Goal: Task Accomplishment & Management: Manage account settings

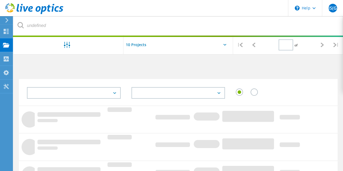
type input "1"
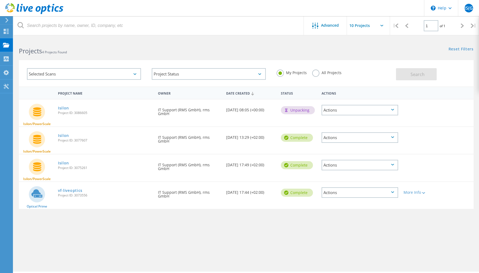
click at [339, 167] on div "Actions" at bounding box center [359, 165] width 77 height 11
click at [342, 171] on div "Delete" at bounding box center [359, 182] width 75 height 8
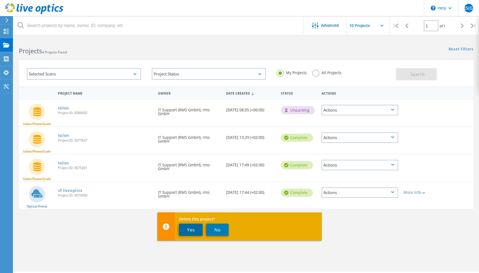
click at [192, 171] on button "Yes" at bounding box center [191, 230] width 24 height 12
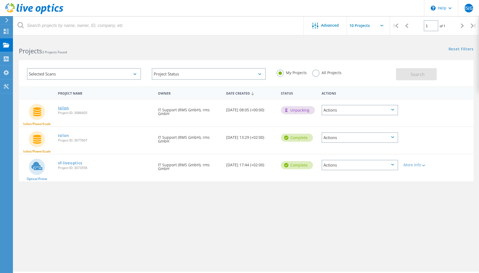
click at [67, 108] on link "Isilon" at bounding box center [63, 108] width 11 height 4
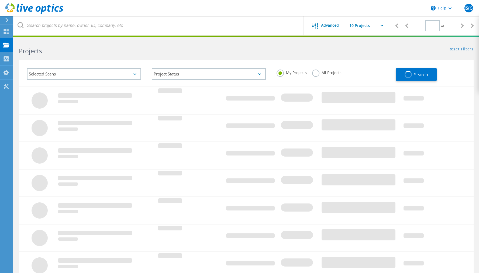
type input "1"
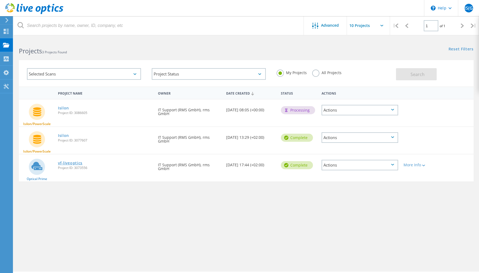
click at [71, 163] on link "vf-liveoptics" at bounding box center [70, 163] width 25 height 4
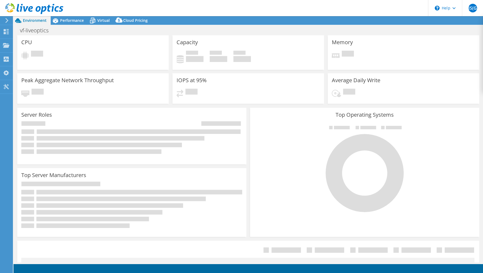
select select "USD"
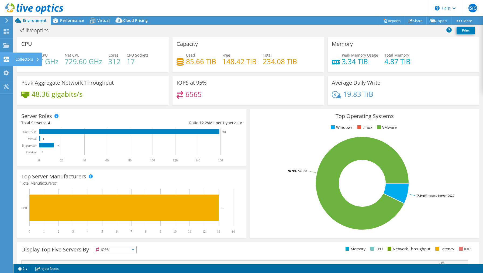
click at [5, 58] on use at bounding box center [6, 59] width 5 height 5
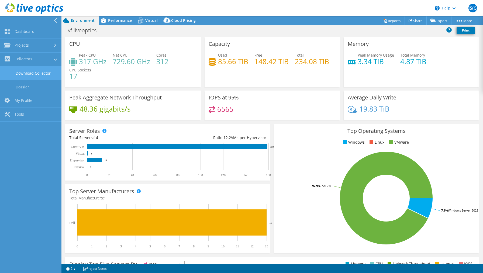
click at [30, 70] on link "Download Collector" at bounding box center [30, 73] width 61 height 14
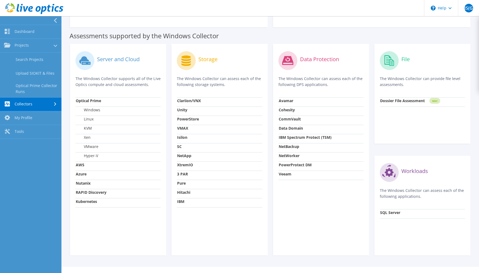
scroll to position [152, 0]
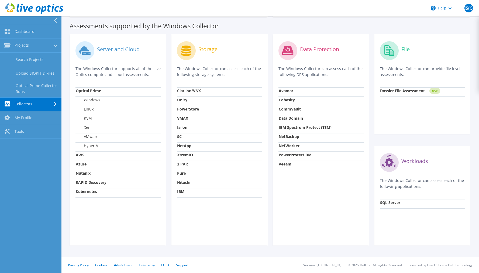
click at [199, 52] on label "Storage" at bounding box center [207, 49] width 19 height 5
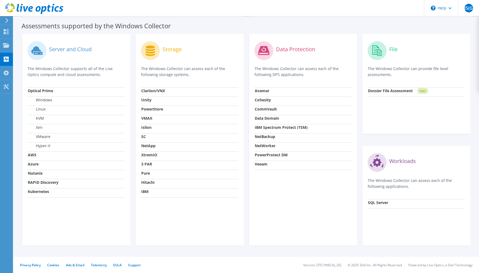
click at [169, 50] on label "Storage" at bounding box center [171, 49] width 19 height 5
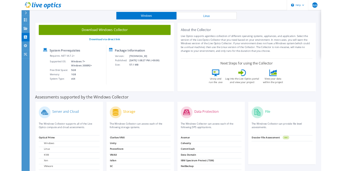
scroll to position [0, 0]
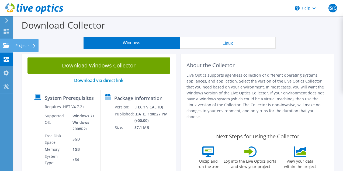
click at [6, 48] on icon at bounding box center [6, 45] width 6 height 5
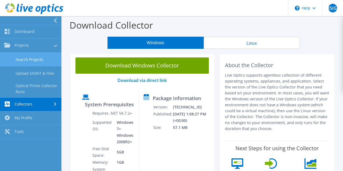
click at [36, 58] on link "Search Projects" at bounding box center [30, 60] width 61 height 14
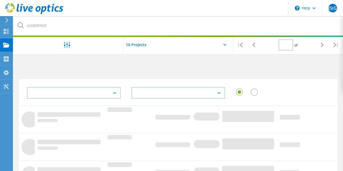
type input "1"
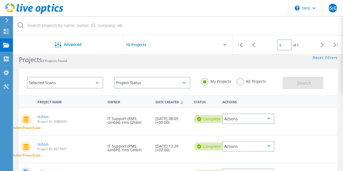
scroll to position [13, 0]
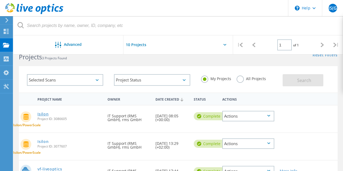
click at [45, 115] on link "Isilon" at bounding box center [42, 114] width 11 height 4
